Goal: Task Accomplishment & Management: Manage account settings

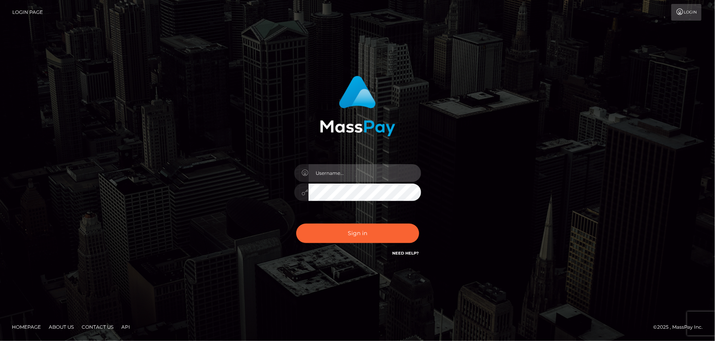
click at [354, 172] on input "text" at bounding box center [365, 173] width 113 height 18
type input "amber.vintage.paradise@gmail.com"
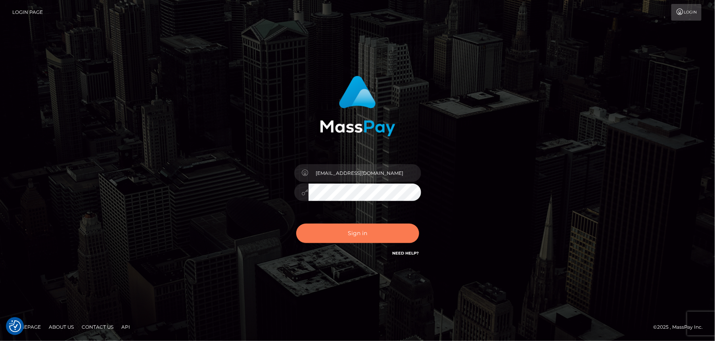
click at [315, 232] on button "Sign in" at bounding box center [357, 233] width 123 height 19
